Goal: Information Seeking & Learning: Find specific fact

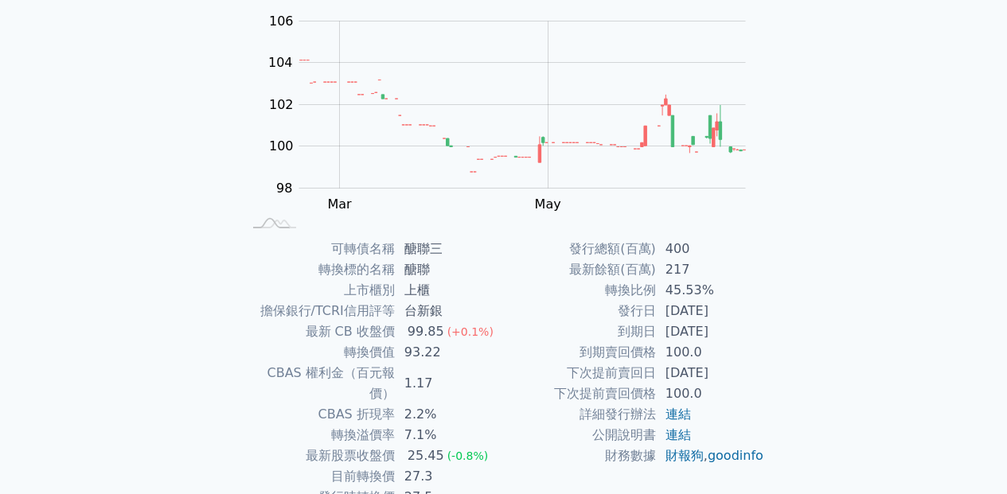
scroll to position [80, 0]
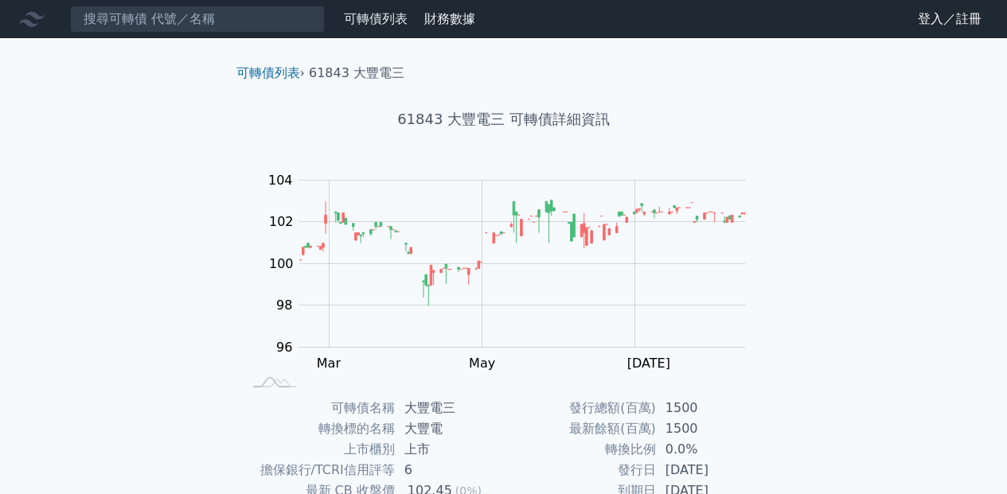
scroll to position [80, 0]
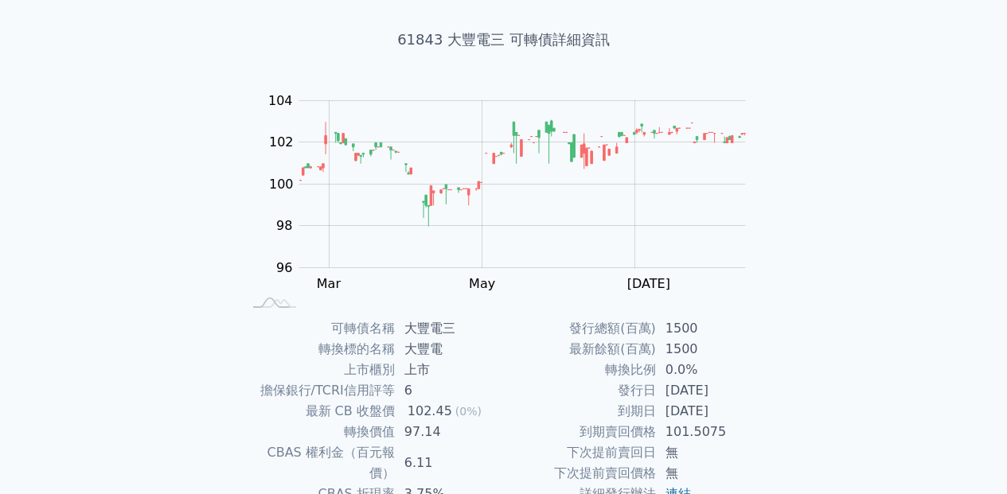
click at [421, 424] on td "97.14" at bounding box center [449, 432] width 109 height 21
copy td "97.14"
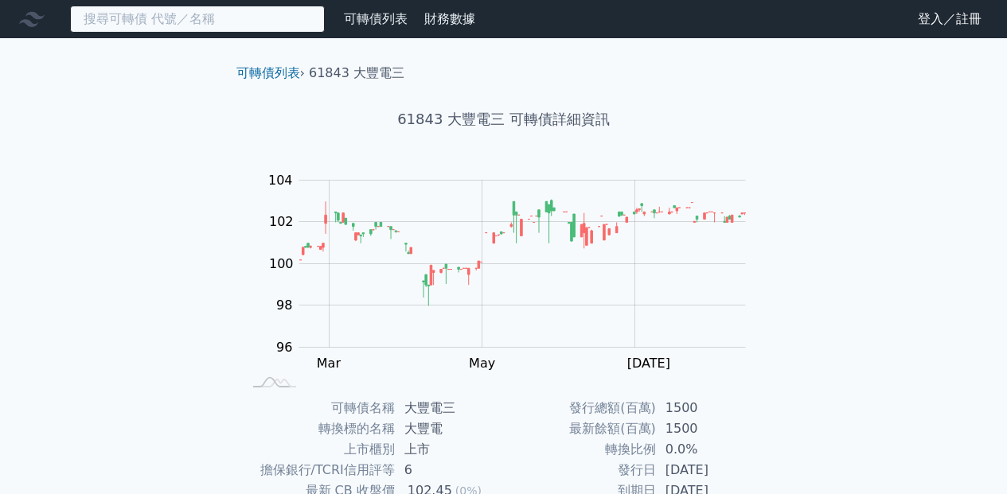
drag, startPoint x: 248, startPoint y: 18, endPoint x: 259, endPoint y: 17, distance: 10.5
click at [248, 18] on input at bounding box center [197, 19] width 255 height 27
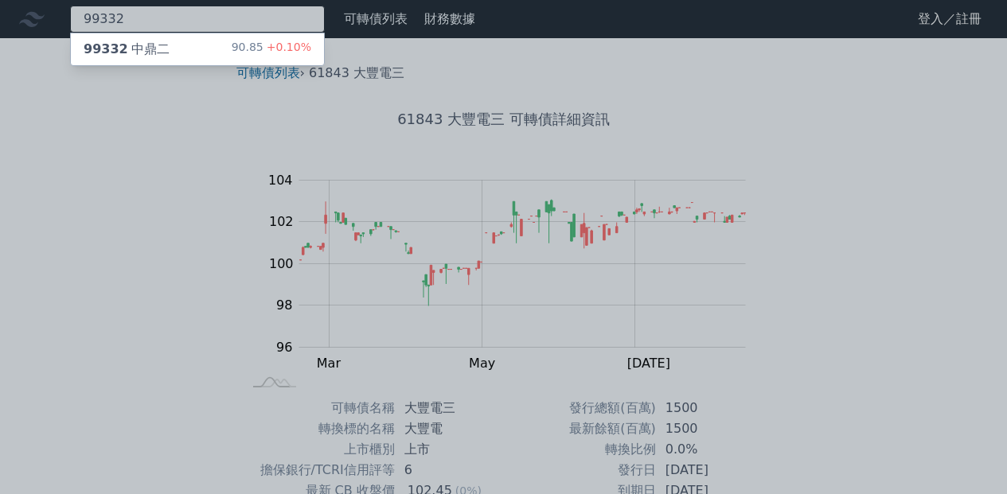
type input "99332"
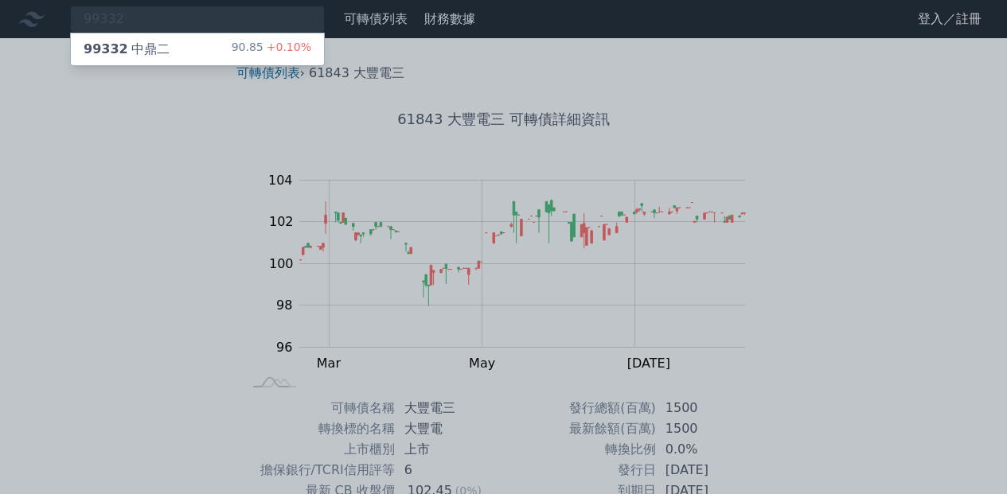
click at [225, 54] on div "99332 中鼎二 90.85 +0.10%" at bounding box center [197, 49] width 253 height 32
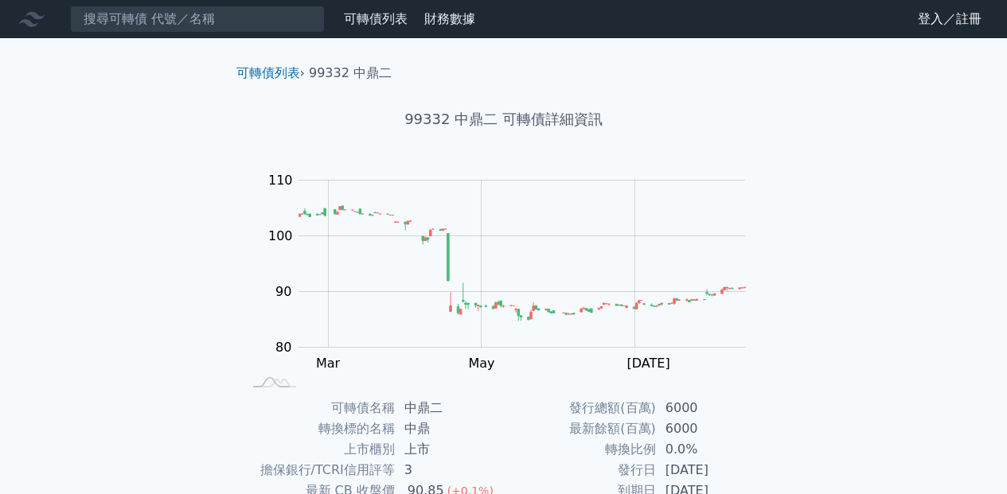
scroll to position [80, 0]
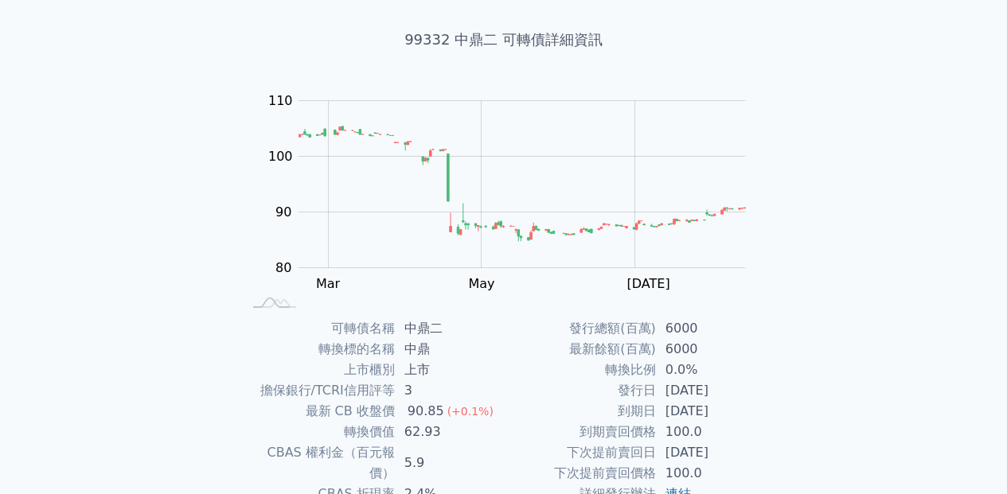
click at [420, 424] on td "62.93" at bounding box center [449, 432] width 109 height 21
click at [419, 431] on td "62.93" at bounding box center [449, 432] width 109 height 21
copy td "62.93"
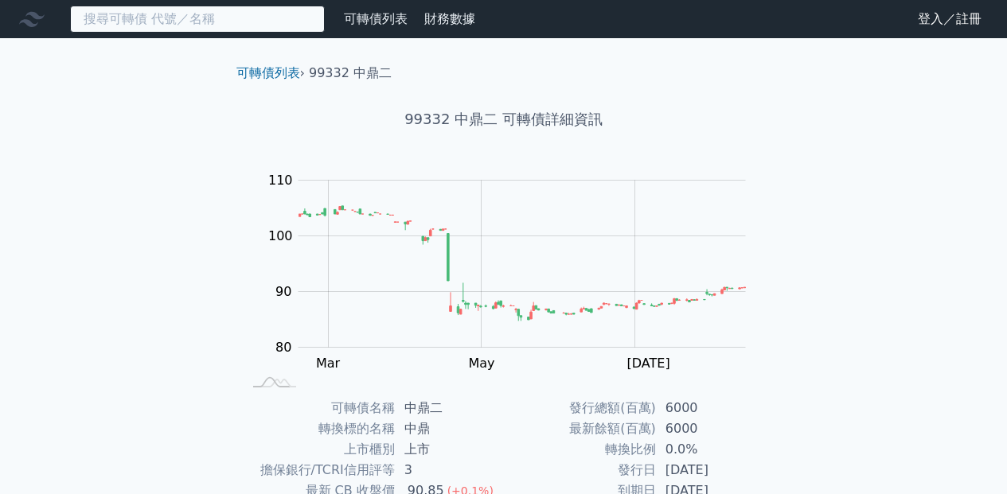
click at [279, 29] on input at bounding box center [197, 19] width 255 height 27
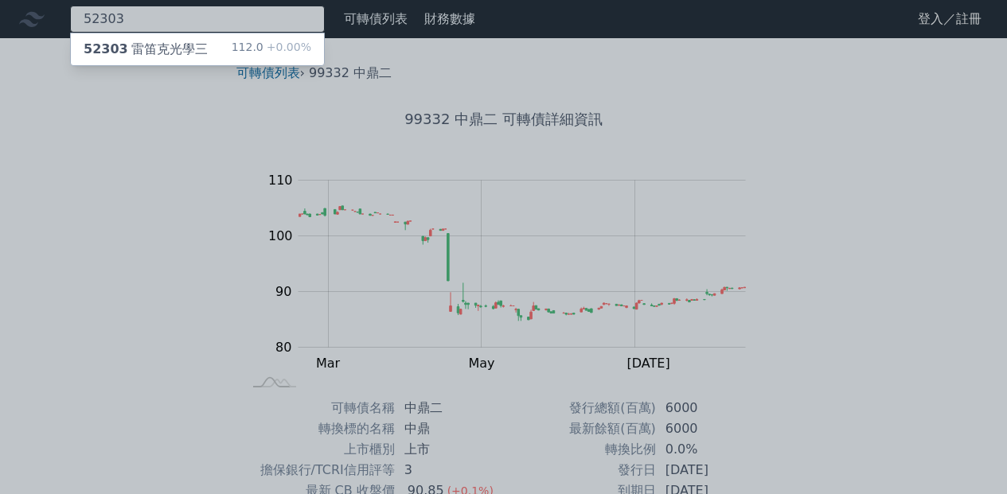
type input "52303"
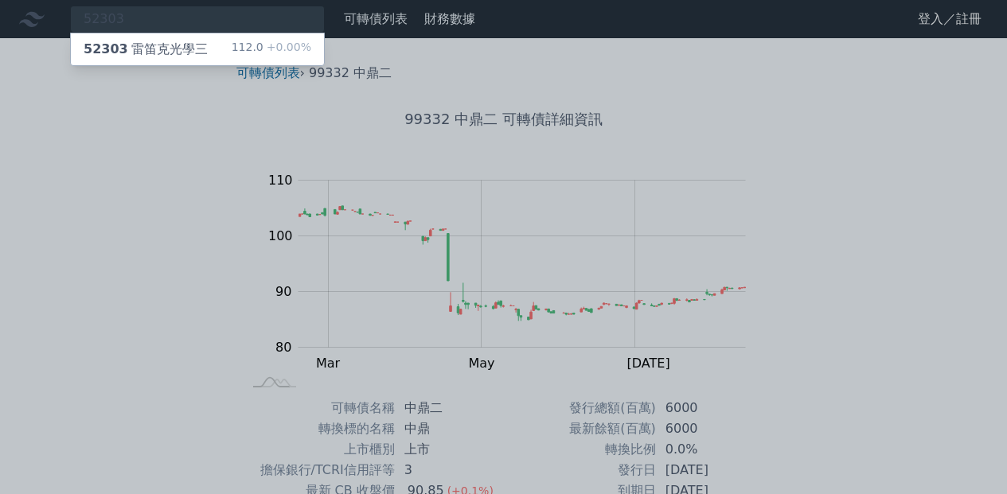
click at [221, 55] on div "52303 雷笛克光學三 112.0 +0.00%" at bounding box center [197, 49] width 253 height 32
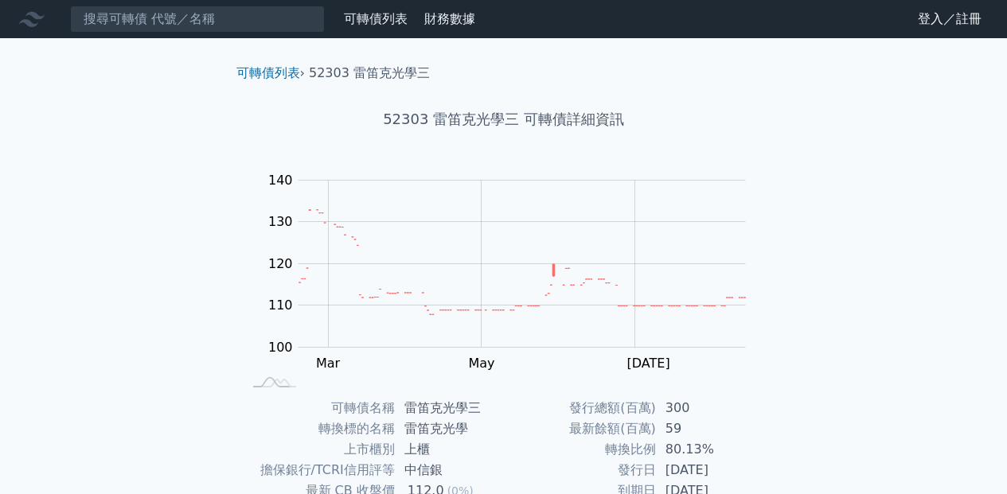
scroll to position [80, 0]
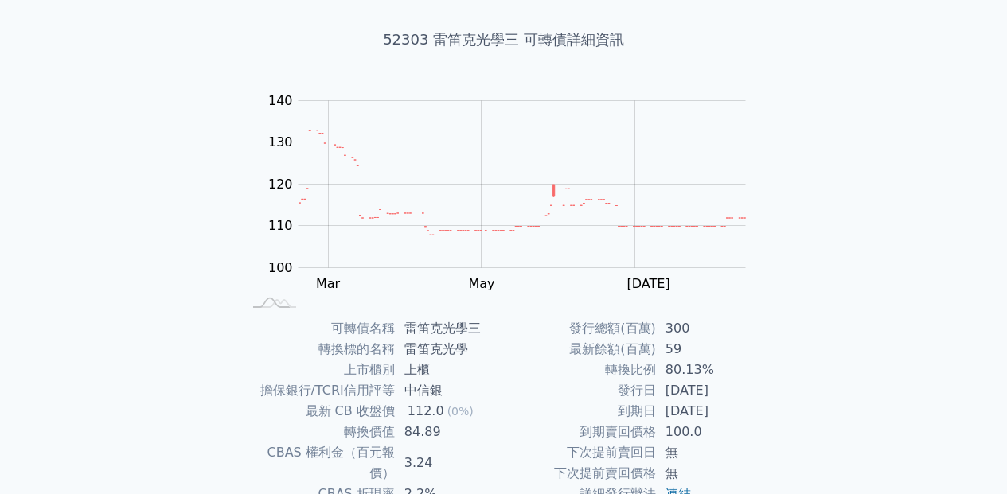
click at [428, 435] on td "84.89" at bounding box center [449, 432] width 109 height 21
copy td "84.89"
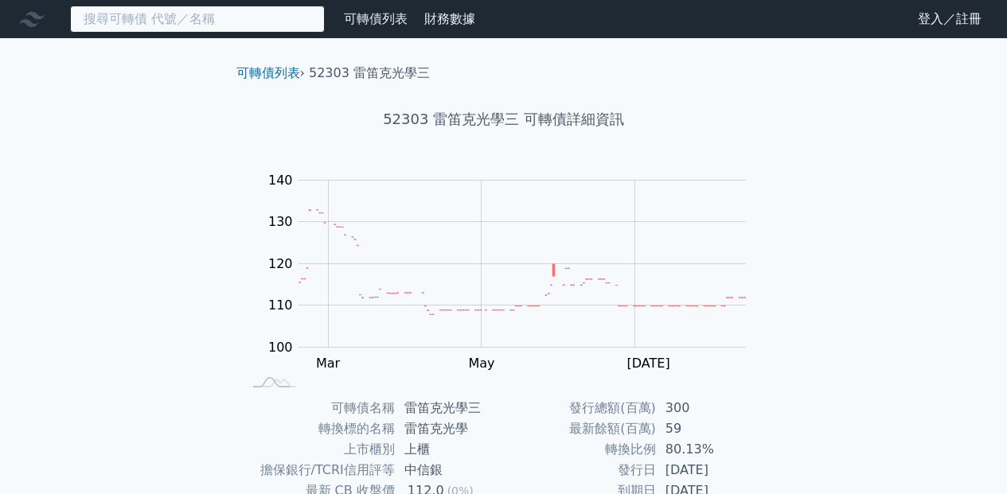
click at [225, 27] on input at bounding box center [197, 19] width 255 height 27
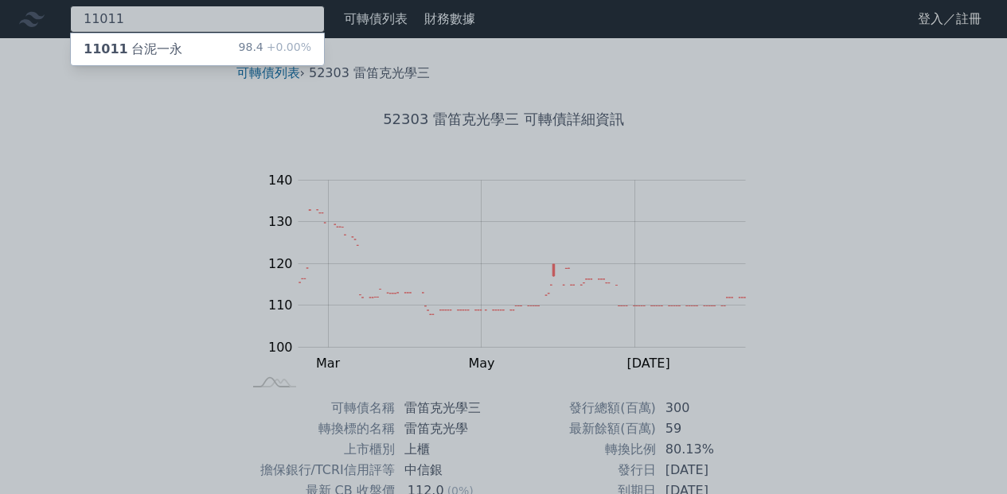
type input "11011"
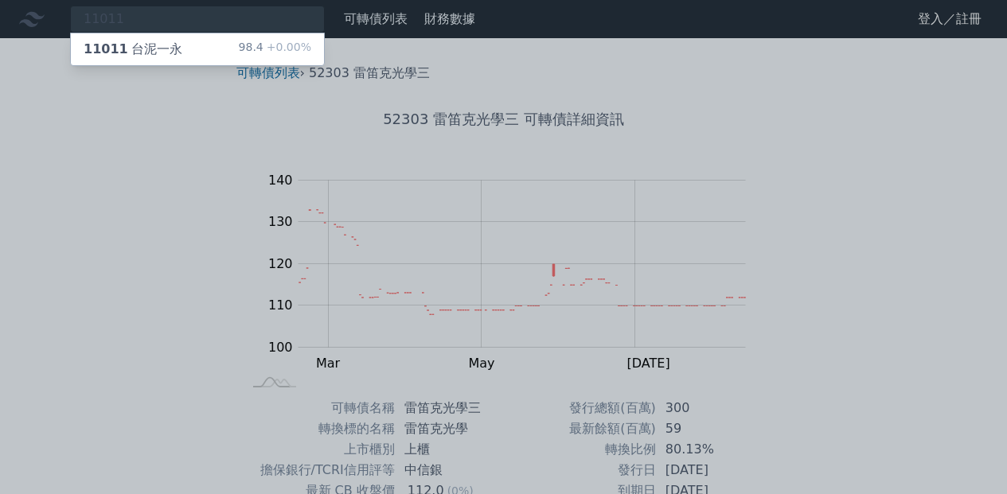
click at [205, 58] on div "11011 台泥一永 98.4 +0.00%" at bounding box center [197, 49] width 253 height 32
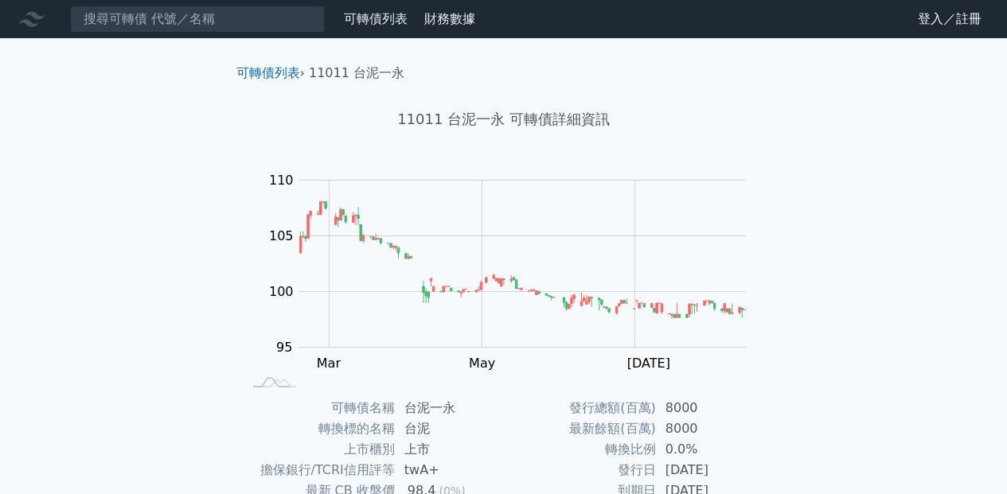
scroll to position [80, 0]
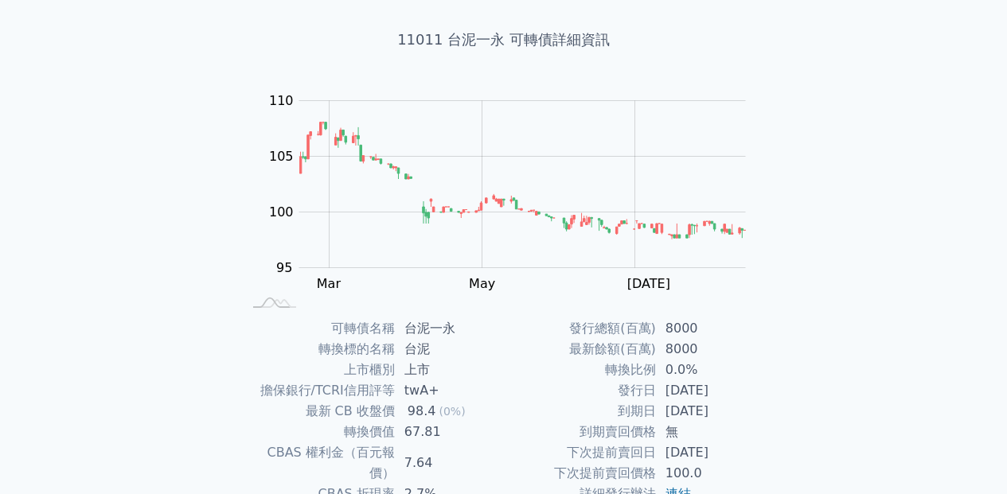
click at [428, 435] on td "67.81" at bounding box center [449, 432] width 109 height 21
copy td "67.81"
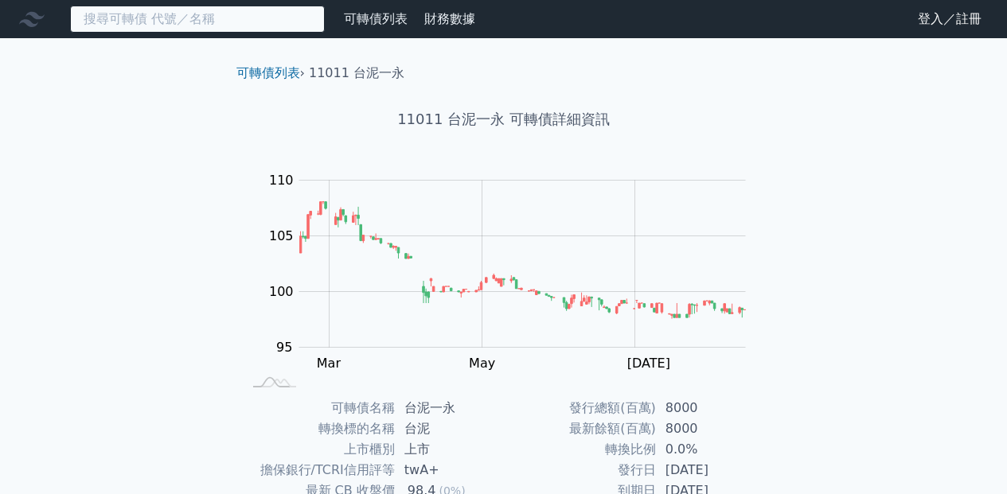
click at [212, 16] on input at bounding box center [197, 19] width 255 height 27
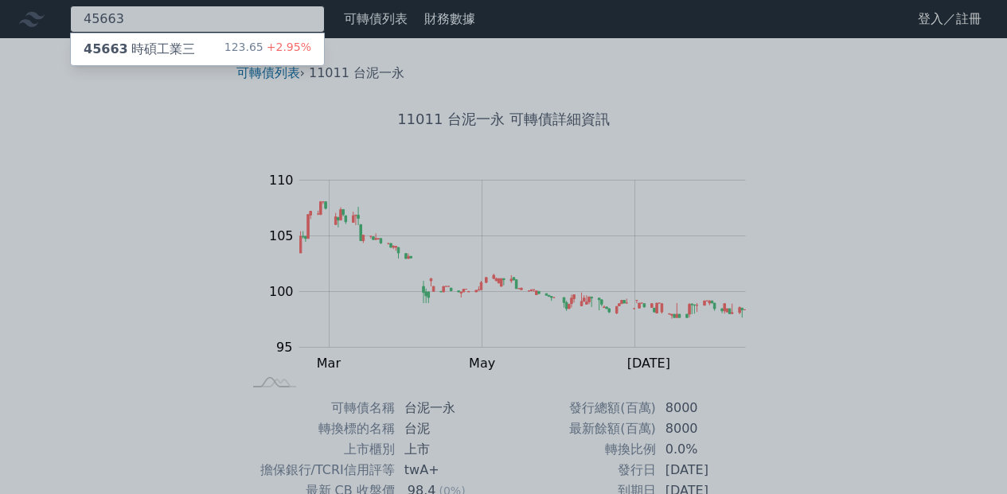
type input "45663"
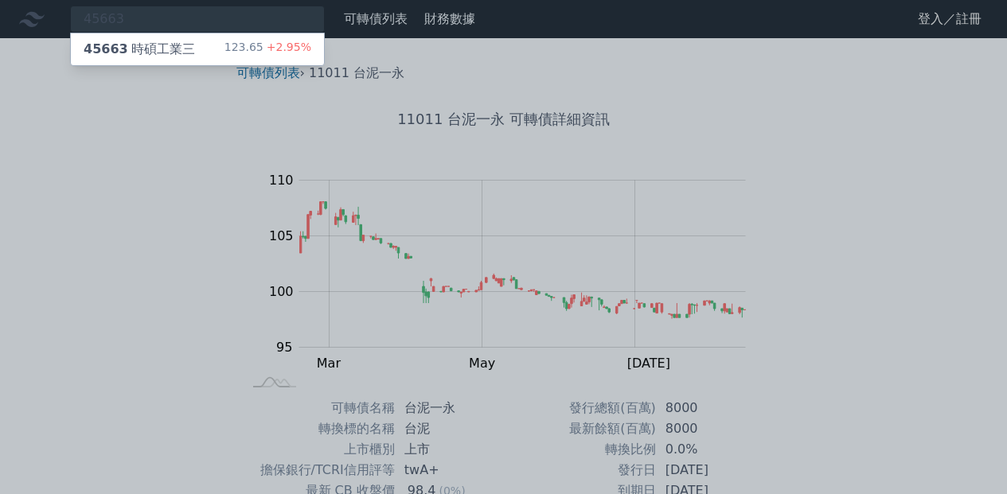
click at [189, 48] on div "45663 時碩工業三 123.65 +2.95%" at bounding box center [197, 49] width 253 height 32
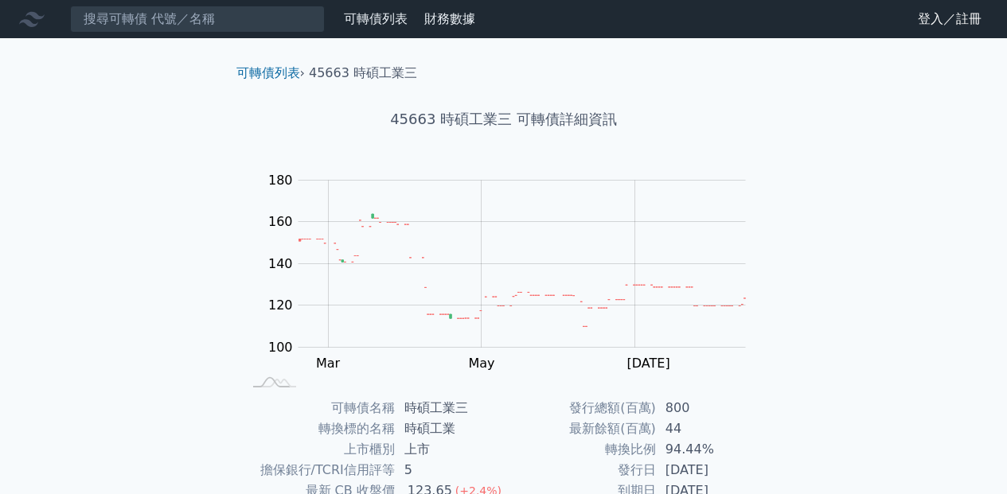
scroll to position [159, 0]
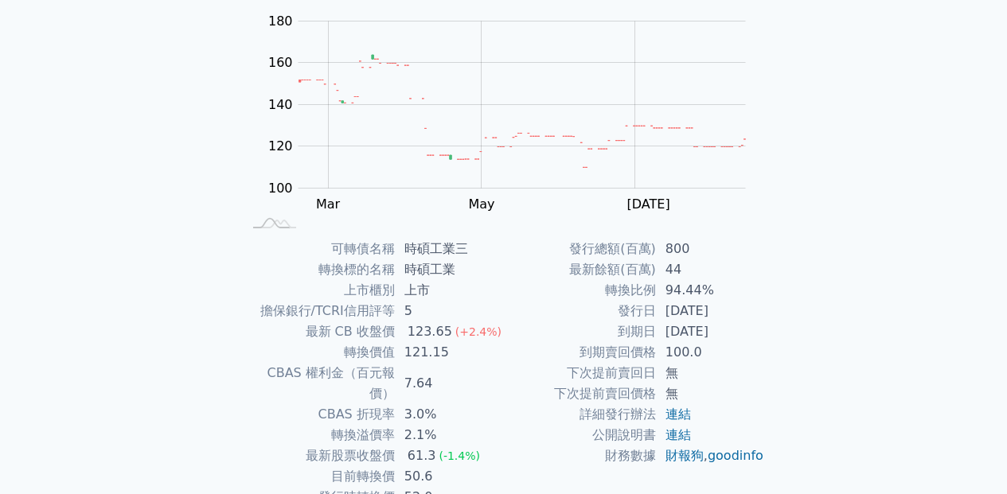
click at [432, 360] on td "121.15" at bounding box center [449, 352] width 109 height 21
copy td "121.15"
